Goal: Task Accomplishment & Management: Use online tool/utility

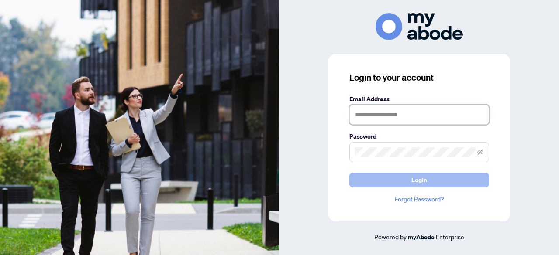
type input "**********"
click at [429, 179] on button "Login" at bounding box center [419, 180] width 140 height 15
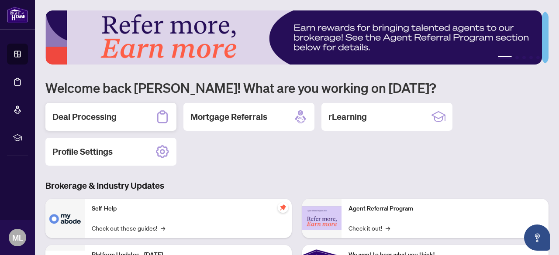
click at [129, 113] on div "Deal Processing" at bounding box center [110, 117] width 131 height 28
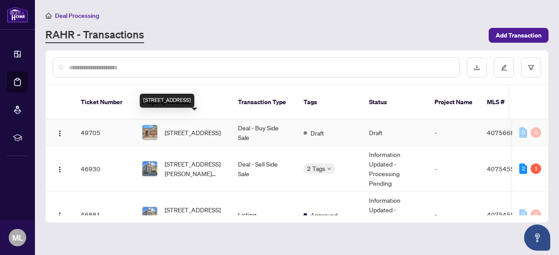
click at [202, 128] on span "[STREET_ADDRESS]" at bounding box center [193, 133] width 56 height 10
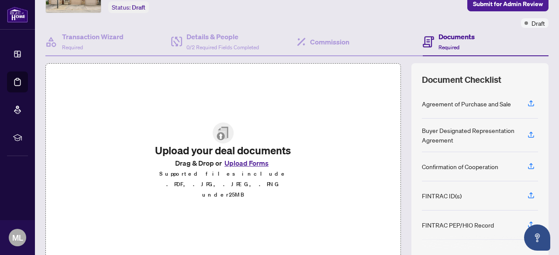
scroll to position [67, 0]
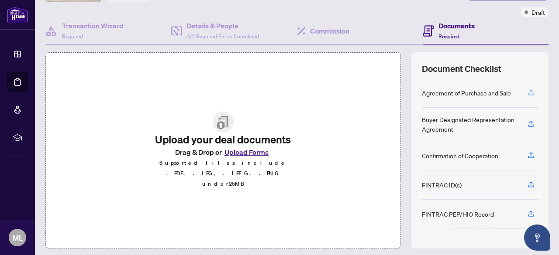
click at [527, 92] on icon "button" at bounding box center [531, 93] width 8 height 8
